Goal: Find specific page/section: Find specific page/section

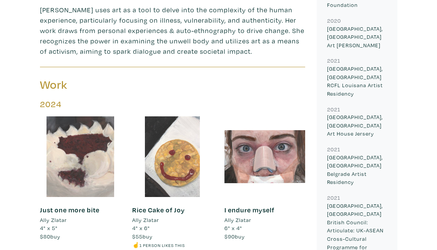
scroll to position [450, 0]
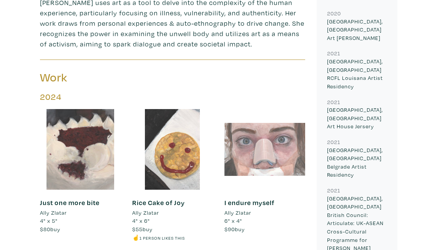
click at [252, 139] on div at bounding box center [265, 149] width 81 height 81
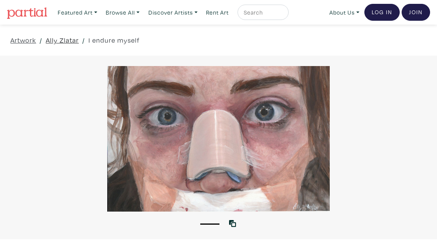
click at [68, 42] on link "Ally Zlatar" at bounding box center [62, 40] width 33 height 10
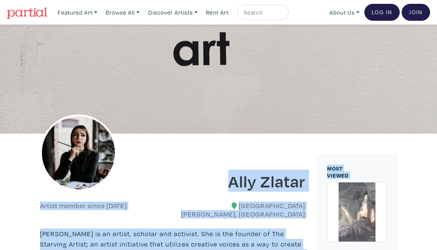
drag, startPoint x: 227, startPoint y: 183, endPoint x: 315, endPoint y: 185, distance: 87.7
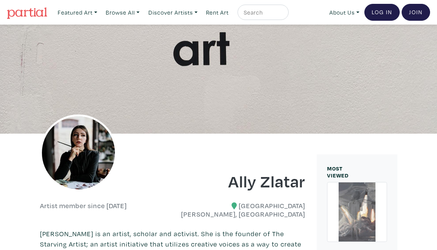
click at [297, 188] on h1 "Ally Zlatar" at bounding box center [242, 181] width 127 height 21
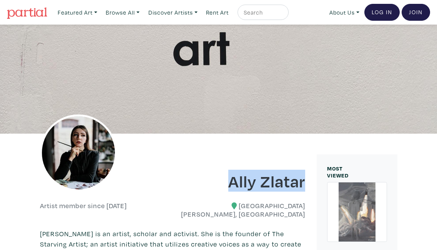
drag, startPoint x: 230, startPoint y: 182, endPoint x: 305, endPoint y: 185, distance: 75.1
click at [305, 185] on h1 "Ally Zlatar" at bounding box center [242, 181] width 127 height 21
copy h1 "Ally Zlatar"
